Goal: Information Seeking & Learning: Learn about a topic

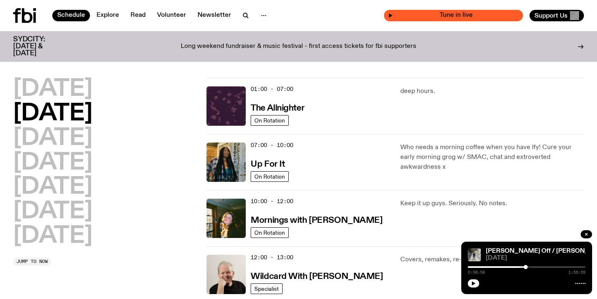
click at [458, 13] on span "Tune in live" at bounding box center [456, 15] width 126 height 6
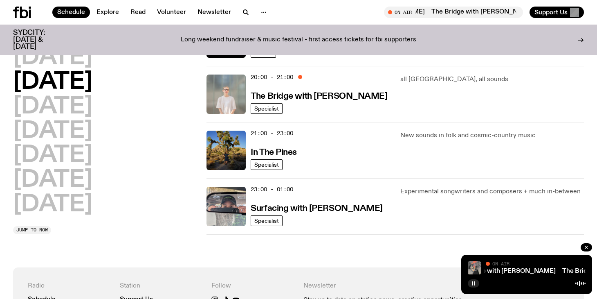
scroll to position [398, 0]
click at [587, 246] on icon "button" at bounding box center [586, 247] width 2 height 2
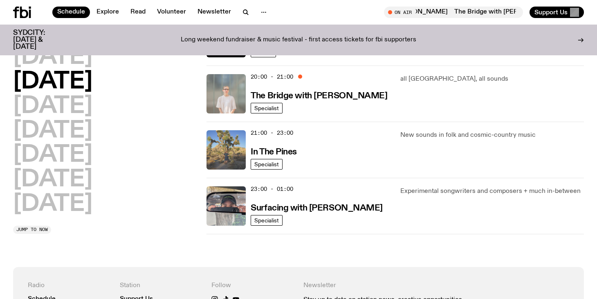
click at [228, 154] on img at bounding box center [226, 149] width 39 height 39
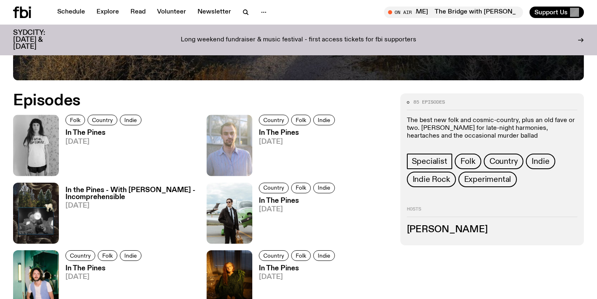
scroll to position [357, 0]
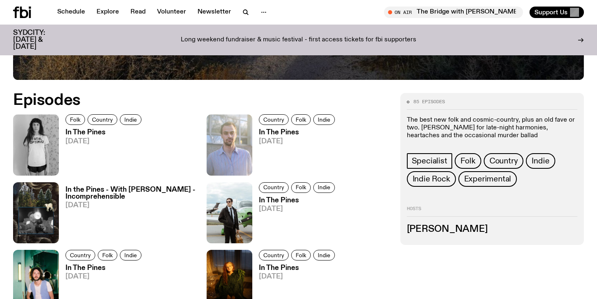
click at [73, 139] on span "19.08.25" at bounding box center [104, 141] width 79 height 7
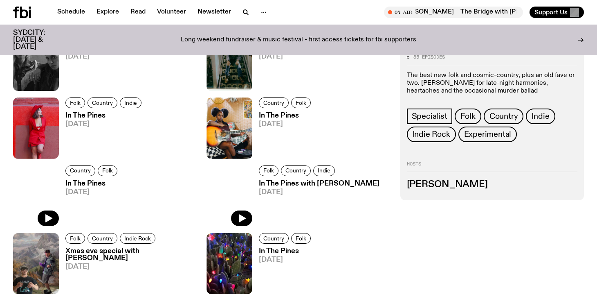
scroll to position [1224, 0]
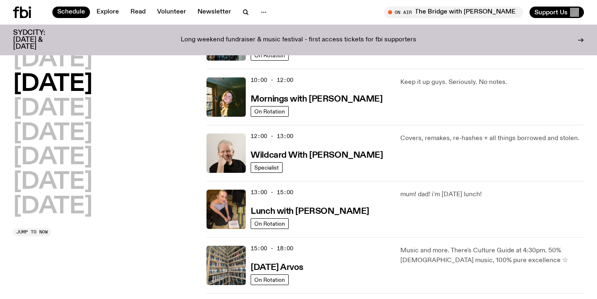
scroll to position [120, 0]
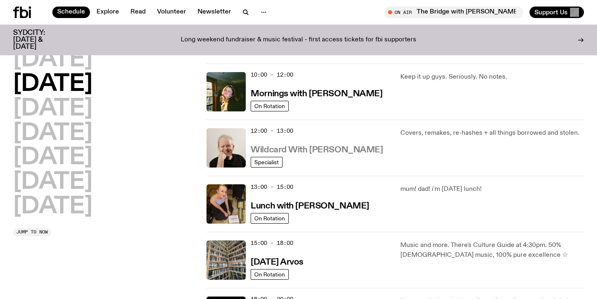
click at [306, 148] on h3 "Wildcard With Stuart Coupe" at bounding box center [317, 150] width 132 height 9
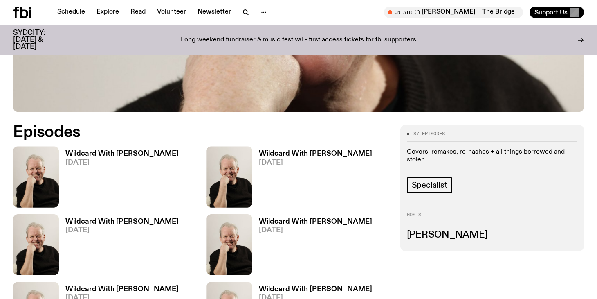
scroll to position [361, 0]
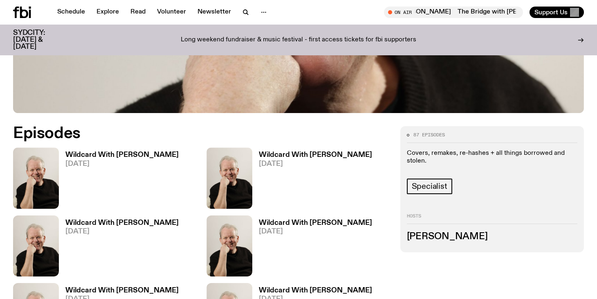
click at [103, 151] on h3 "Wildcard With Stuart Coupe" at bounding box center [121, 154] width 113 height 7
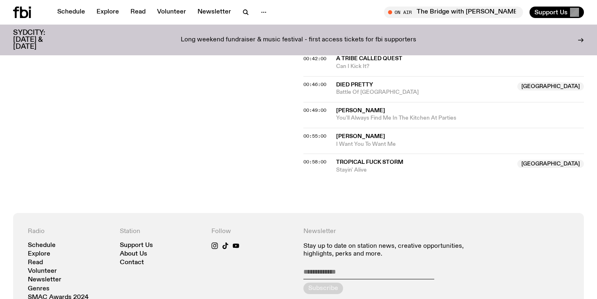
scroll to position [522, 0]
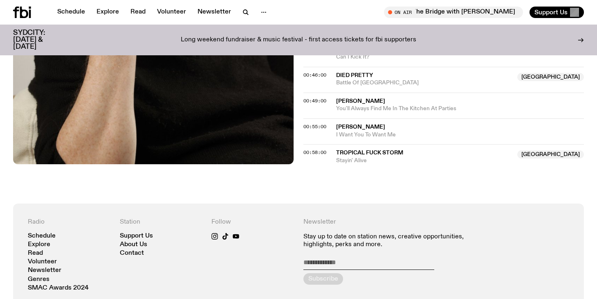
scroll to position [361, 0]
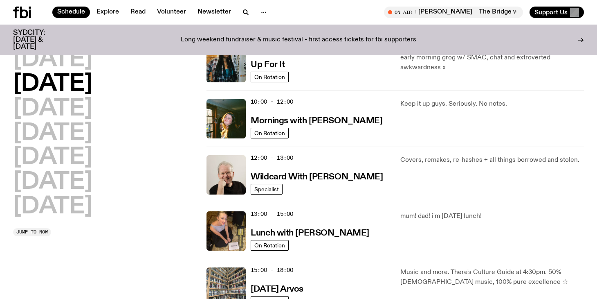
scroll to position [88, 0]
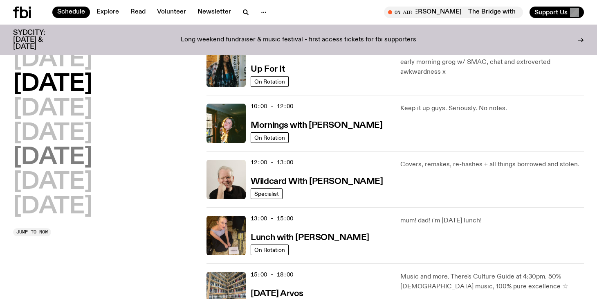
click at [68, 153] on h2 "Friday" at bounding box center [52, 157] width 79 height 23
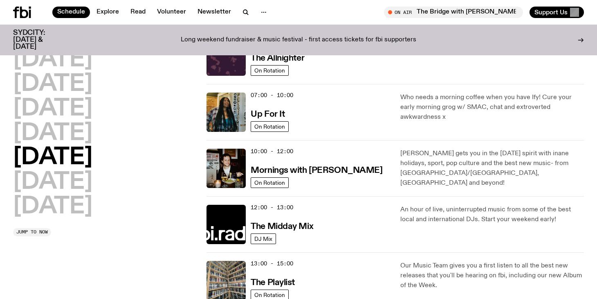
scroll to position [0, 0]
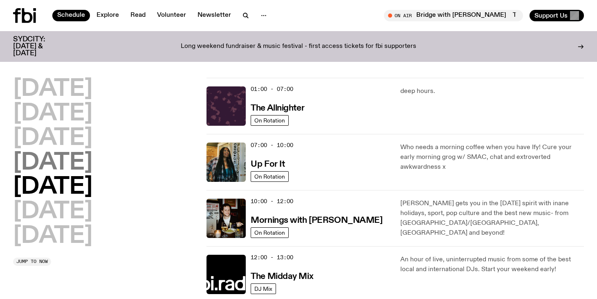
click at [72, 168] on h2 "Thursday" at bounding box center [52, 162] width 79 height 23
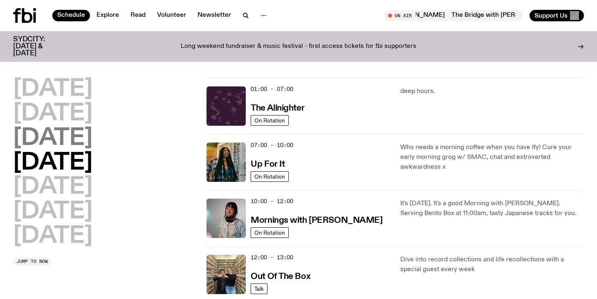
click at [92, 139] on h2 "Wednesday" at bounding box center [52, 138] width 79 height 23
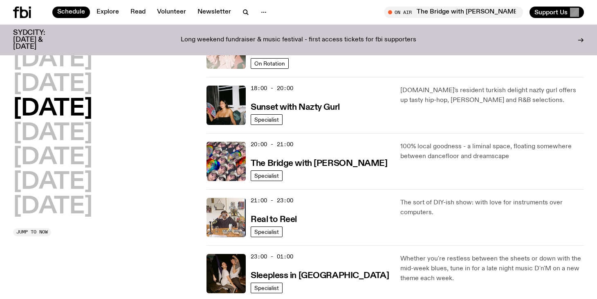
scroll to position [332, 0]
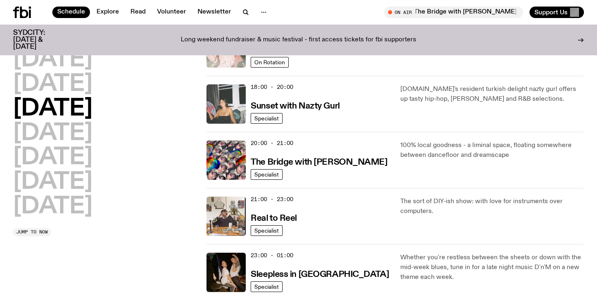
click at [224, 98] on img at bounding box center [226, 103] width 39 height 39
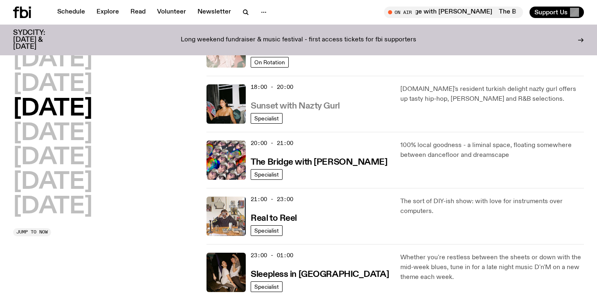
click at [279, 106] on h3 "Sunset with Nazty Gurl" at bounding box center [295, 106] width 89 height 9
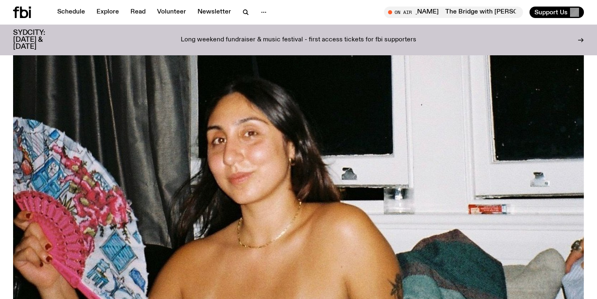
scroll to position [117, 0]
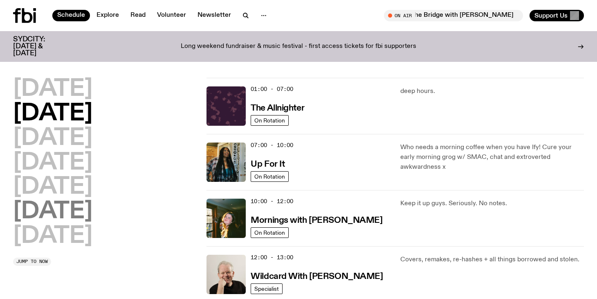
click at [63, 213] on h2 "Saturday" at bounding box center [52, 211] width 79 height 23
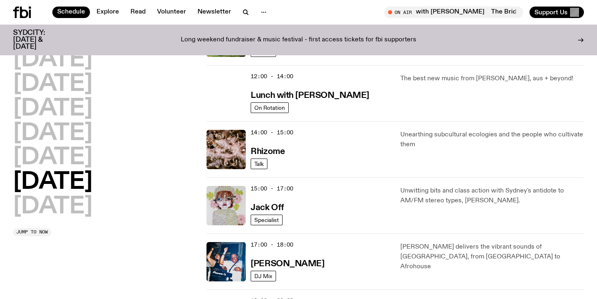
scroll to position [288, 0]
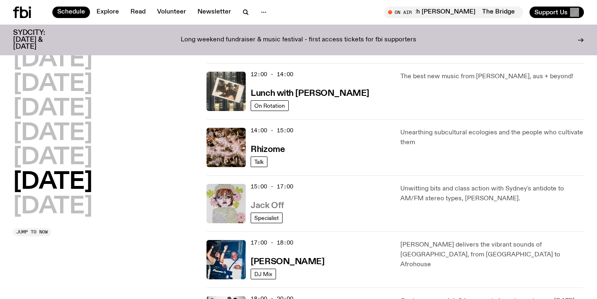
click at [268, 203] on h3 "Jack Off" at bounding box center [267, 205] width 33 height 9
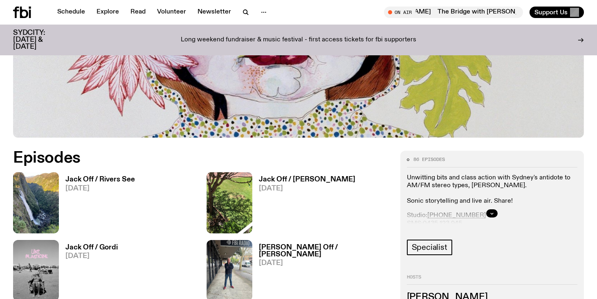
scroll to position [288, 0]
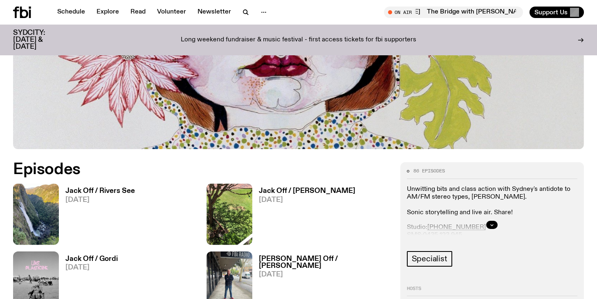
click at [88, 192] on h3 "Jack Off / Rivers See" at bounding box center [100, 190] width 70 height 7
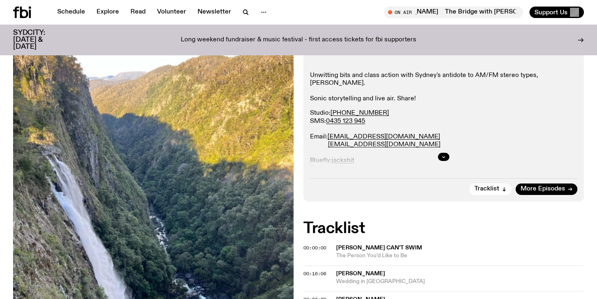
scroll to position [144, 0]
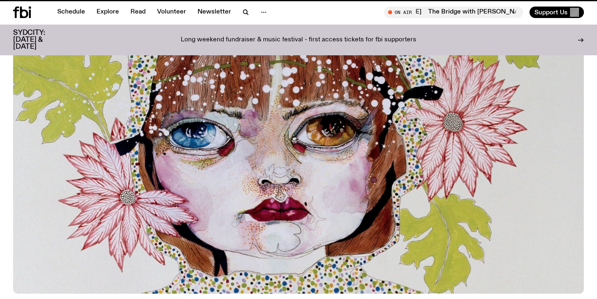
scroll to position [288, 0]
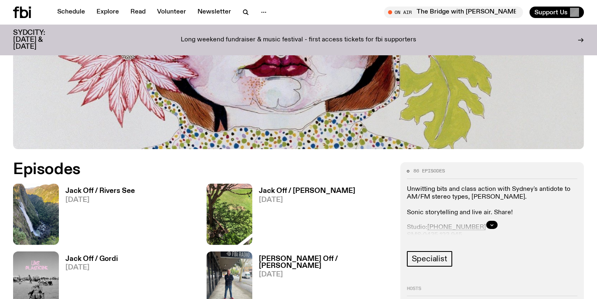
click at [283, 191] on h3 "Jack Off / Jonny Seymour" at bounding box center [307, 190] width 97 height 7
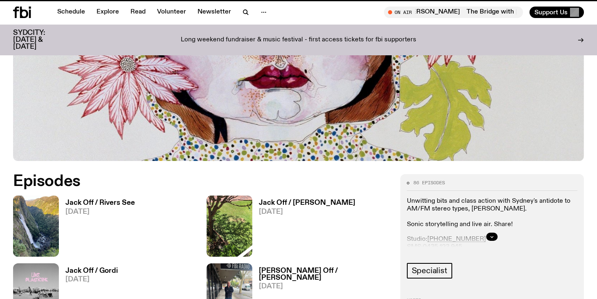
scroll to position [282, 0]
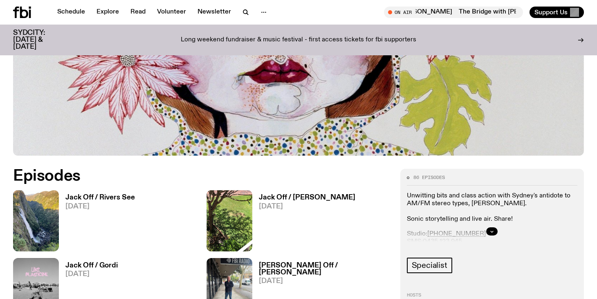
click at [114, 198] on h3 "Jack Off / Rivers See" at bounding box center [100, 197] width 70 height 7
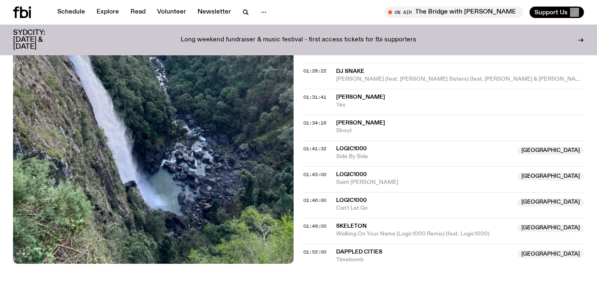
scroll to position [812, 0]
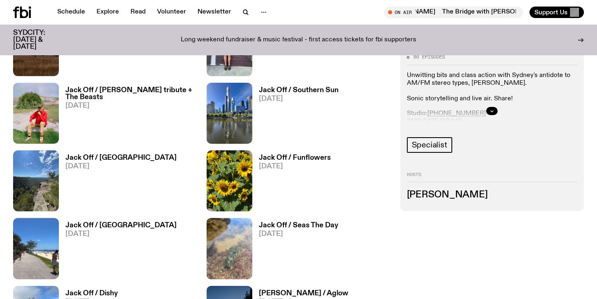
scroll to position [1269, 0]
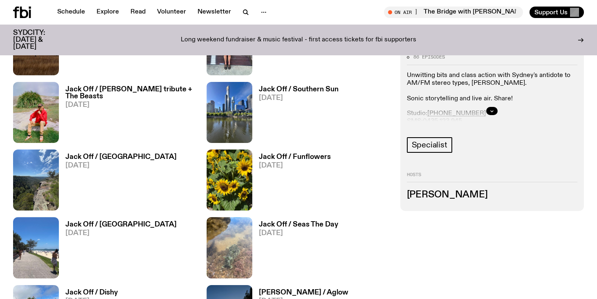
click at [114, 90] on h3 "Jack Off / [PERSON_NAME] tribute + The Beasts" at bounding box center [130, 93] width 131 height 14
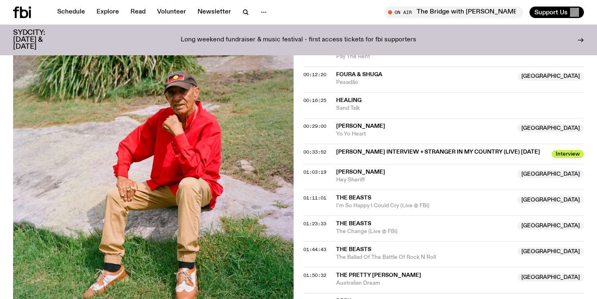
scroll to position [371, 0]
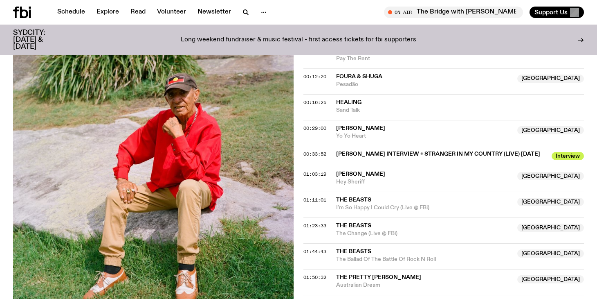
click at [572, 152] on span "Interview" at bounding box center [568, 156] width 32 height 8
click at [357, 171] on span "Vic Simms" at bounding box center [360, 174] width 49 height 6
click at [362, 171] on span "Vic Simms" at bounding box center [360, 174] width 49 height 6
click at [308, 171] on span "01:03:19" at bounding box center [314, 174] width 23 height 7
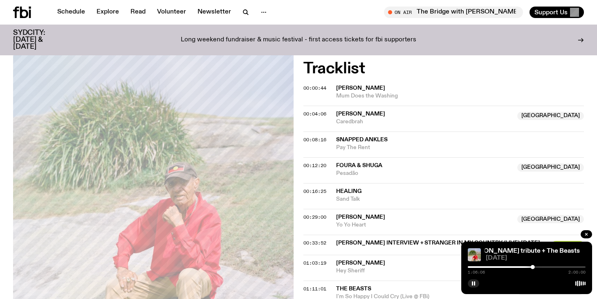
scroll to position [282, 0]
click at [319, 240] on span "00:33:52" at bounding box center [314, 243] width 23 height 7
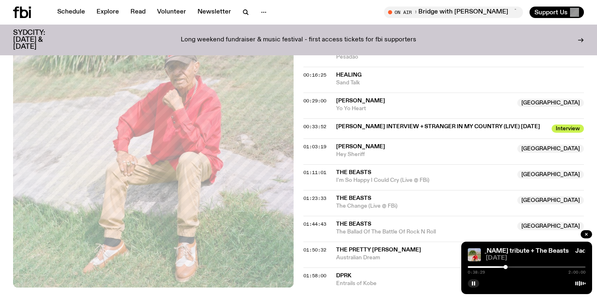
scroll to position [399, 0]
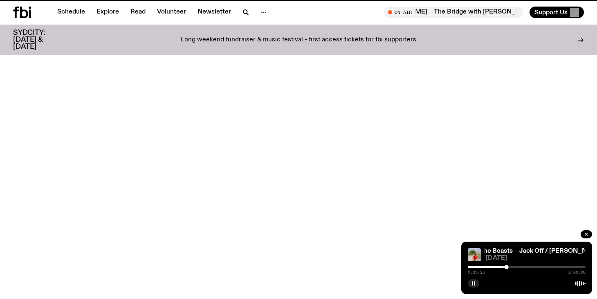
scroll to position [1269, 0]
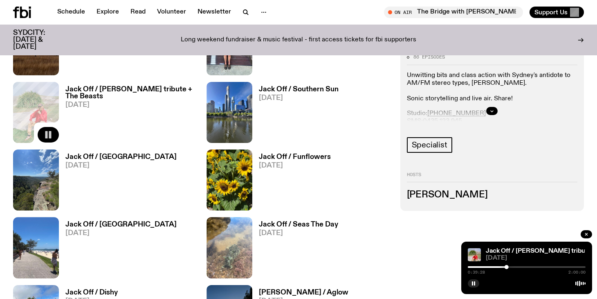
click at [54, 135] on button "button" at bounding box center [48, 135] width 21 height 16
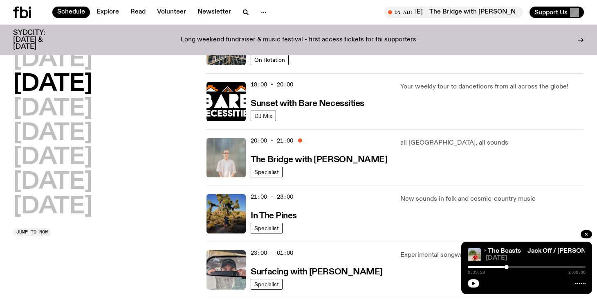
scroll to position [335, 0]
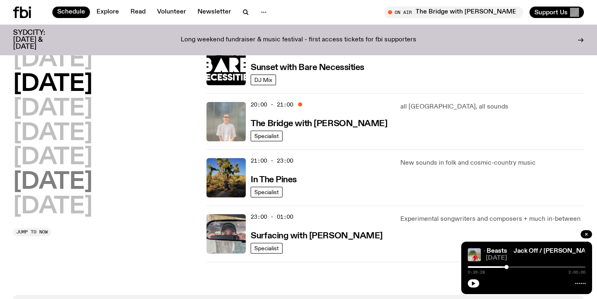
click at [65, 179] on h2 "Saturday" at bounding box center [52, 182] width 79 height 23
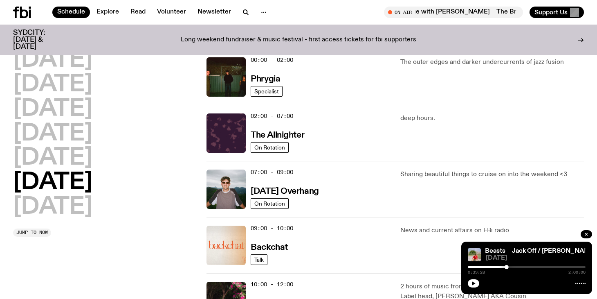
scroll to position [0, 0]
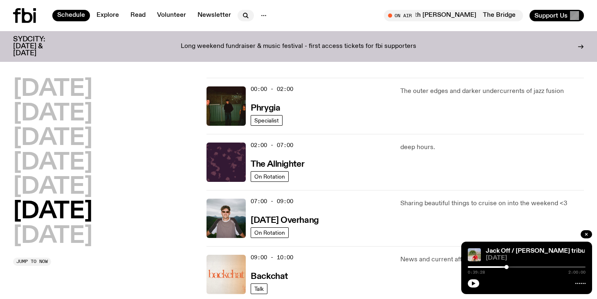
click at [247, 16] on icon "button" at bounding box center [246, 16] width 10 height 10
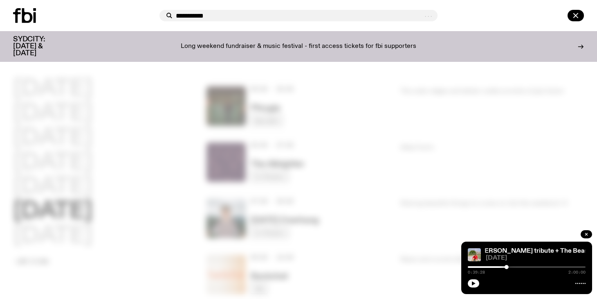
type input "**********"
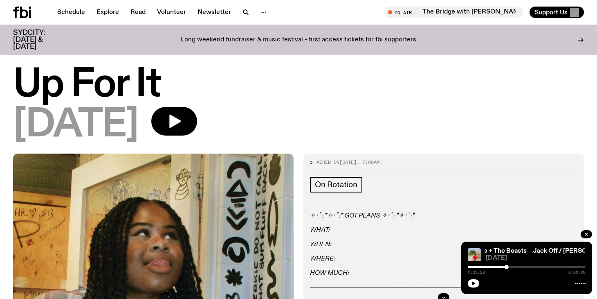
scroll to position [3, 0]
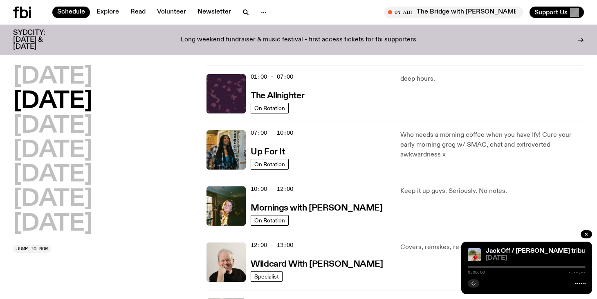
scroll to position [9, 0]
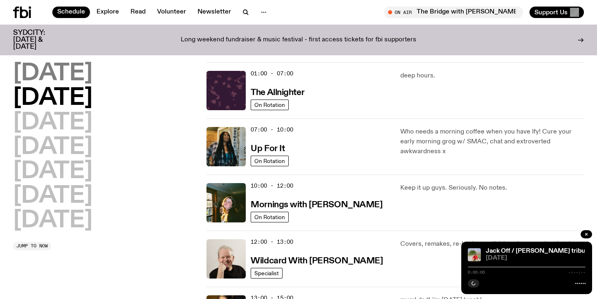
click at [92, 75] on h2 "[DATE]" at bounding box center [52, 73] width 79 height 23
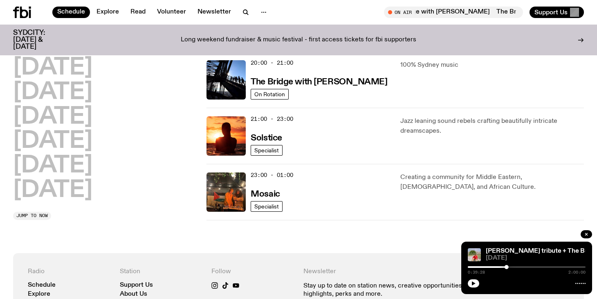
scroll to position [419, 0]
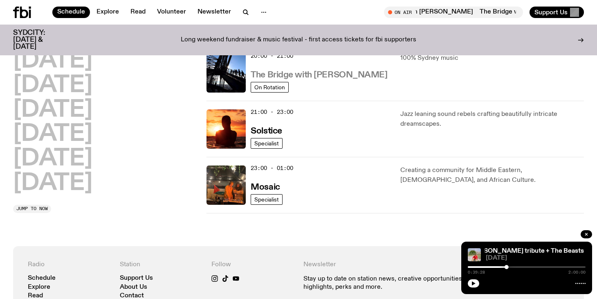
click at [262, 76] on h3 "The Bridge with Amelia Sparke" at bounding box center [319, 75] width 137 height 9
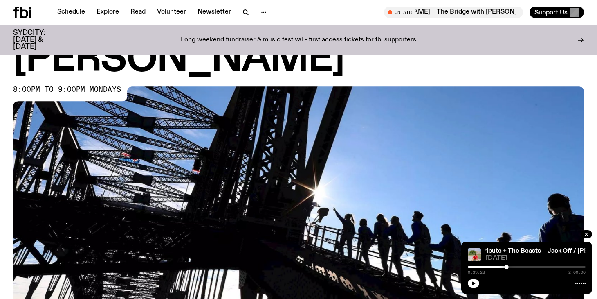
scroll to position [64, 0]
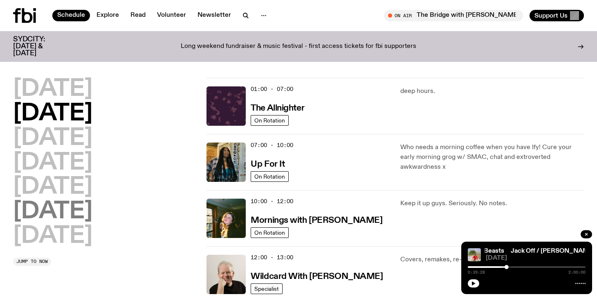
click at [47, 211] on h2 "Saturday" at bounding box center [52, 211] width 79 height 23
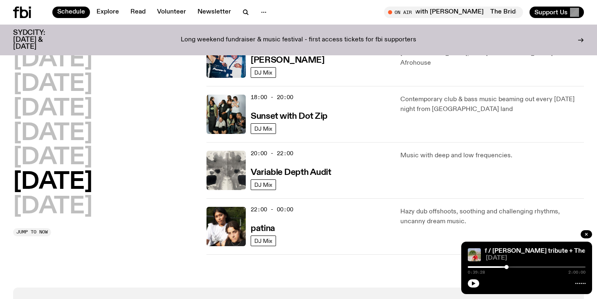
scroll to position [490, 0]
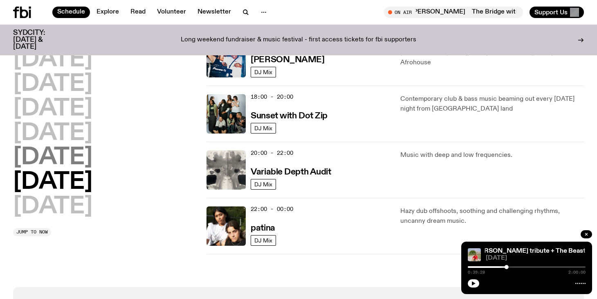
click at [63, 151] on h2 "Friday" at bounding box center [52, 157] width 79 height 23
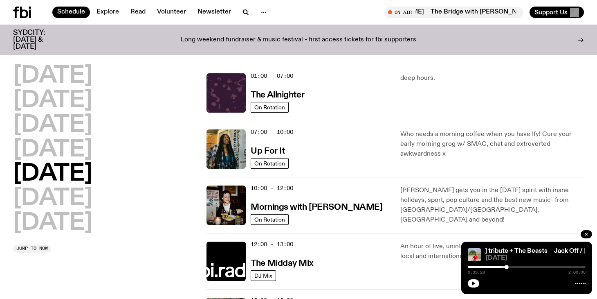
scroll to position [0, 0]
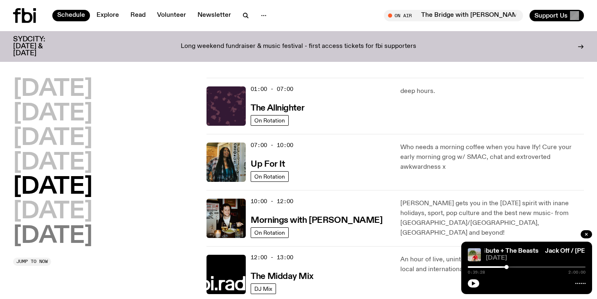
click at [82, 239] on h2 "Sunday" at bounding box center [52, 236] width 79 height 23
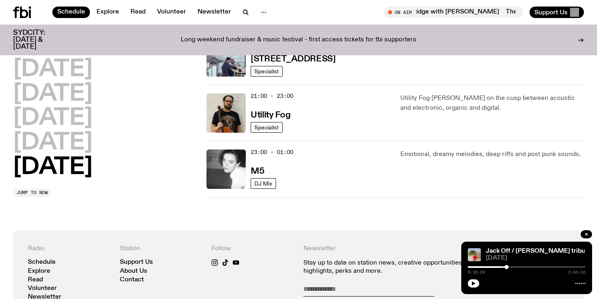
scroll to position [603, 0]
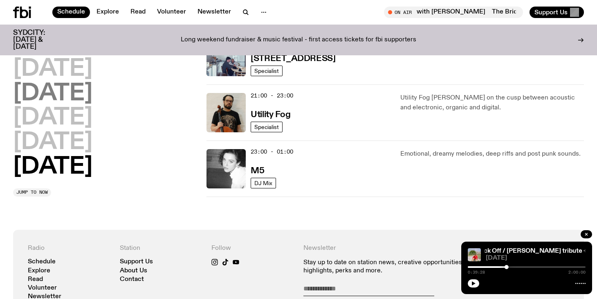
click at [84, 90] on h2 "Thursday" at bounding box center [52, 93] width 79 height 23
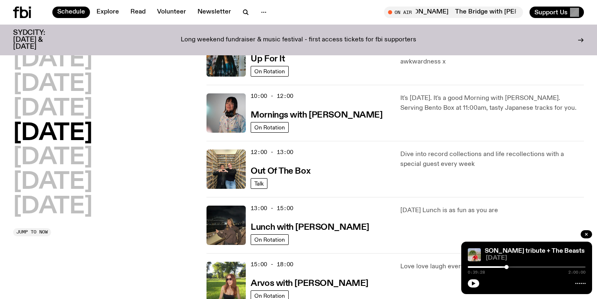
scroll to position [0, 0]
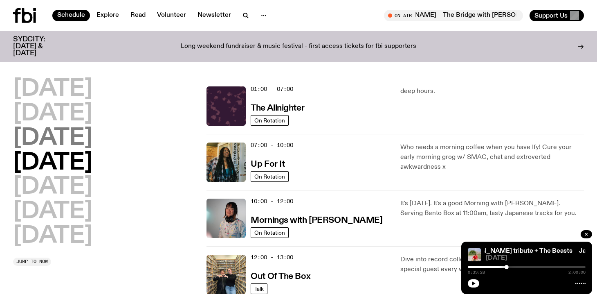
click at [90, 143] on h2 "Wednesday" at bounding box center [52, 138] width 79 height 23
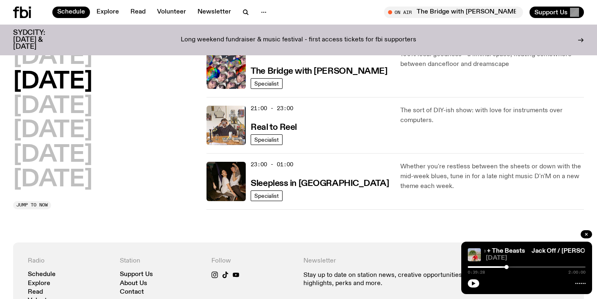
scroll to position [423, 0]
click at [276, 123] on h3 "Real to Reel" at bounding box center [274, 127] width 46 height 9
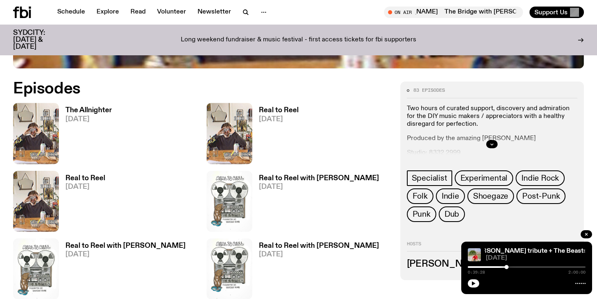
scroll to position [371, 0]
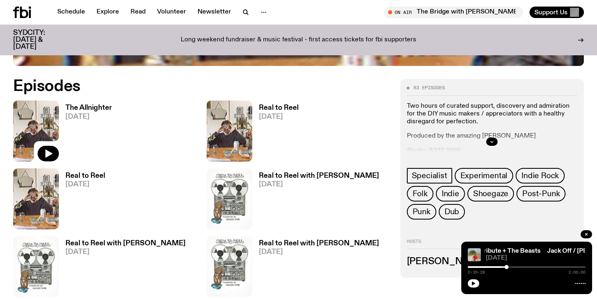
click at [41, 144] on icon at bounding box center [36, 130] width 46 height 61
click at [89, 106] on h3 "The Allnighter" at bounding box center [88, 107] width 47 height 7
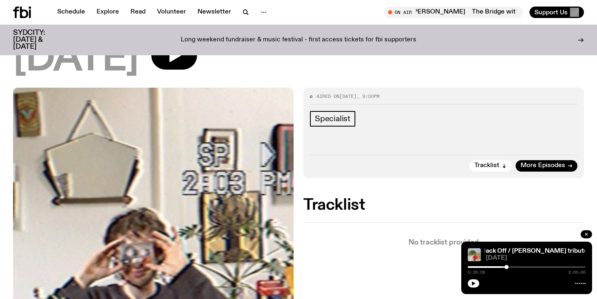
scroll to position [69, 0]
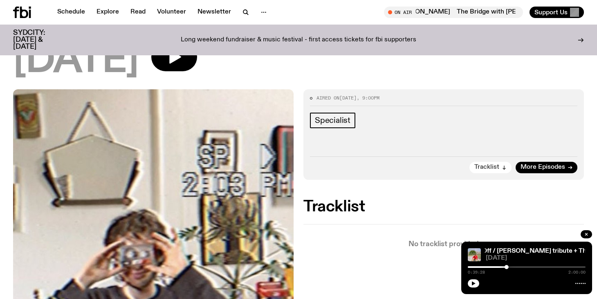
click at [493, 166] on span "Tracklist" at bounding box center [486, 167] width 25 height 6
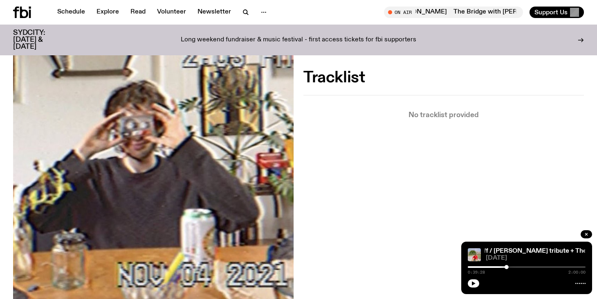
scroll to position [219, 0]
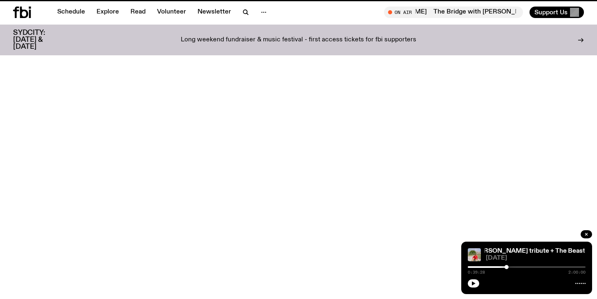
scroll to position [371, 0]
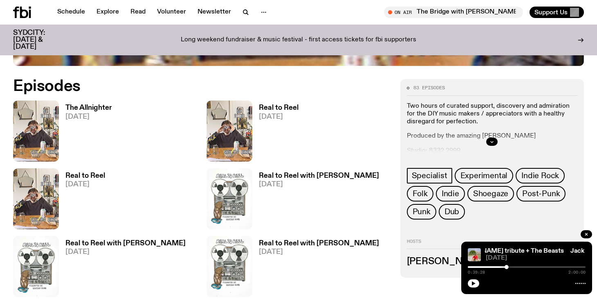
click at [284, 108] on h3 "Real to Reel" at bounding box center [279, 107] width 40 height 7
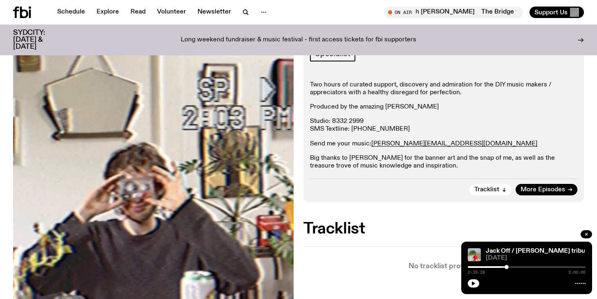
scroll to position [133, 0]
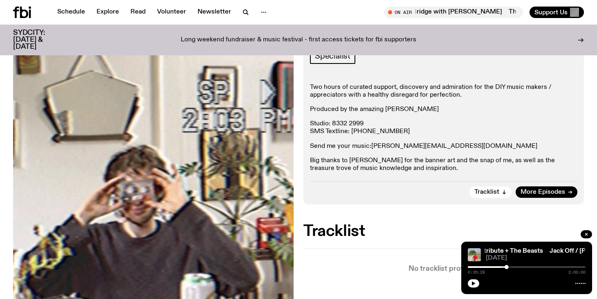
click at [388, 145] on link "jasper.c@fbiradio.com" at bounding box center [454, 146] width 166 height 7
click at [455, 115] on div "Two hours of curated support, discovery and admiration for the DIY music makers…" at bounding box center [443, 127] width 267 height 89
click at [471, 113] on div "Two hours of curated support, discovery and admiration for the DIY music makers…" at bounding box center [443, 127] width 267 height 89
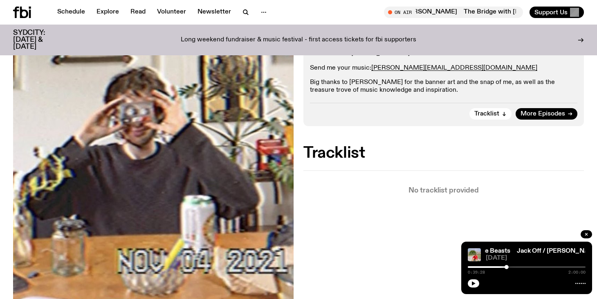
scroll to position [0, 0]
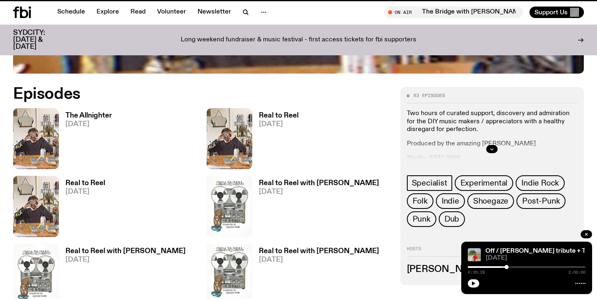
scroll to position [365, 0]
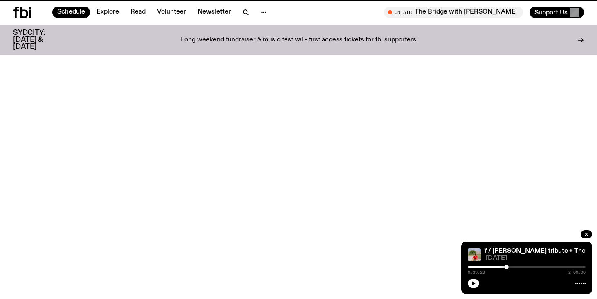
scroll to position [423, 0]
